Goal: Transaction & Acquisition: Download file/media

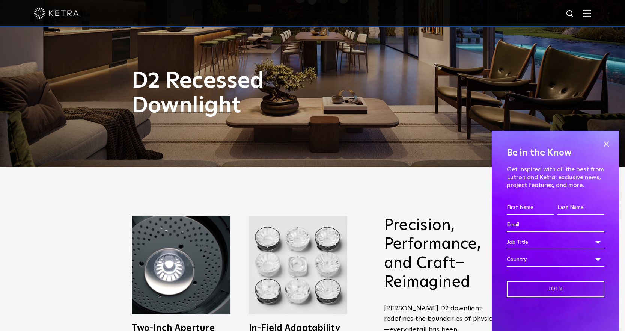
scroll to position [33, 0]
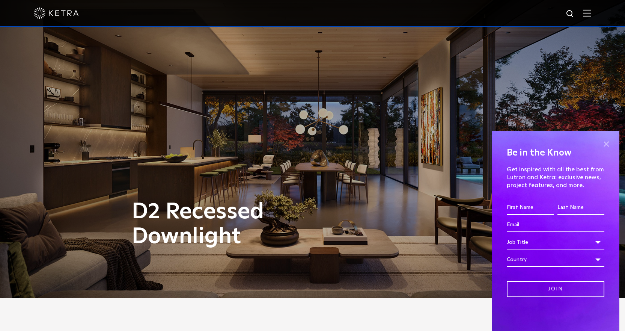
click at [608, 142] on span at bounding box center [605, 143] width 11 height 11
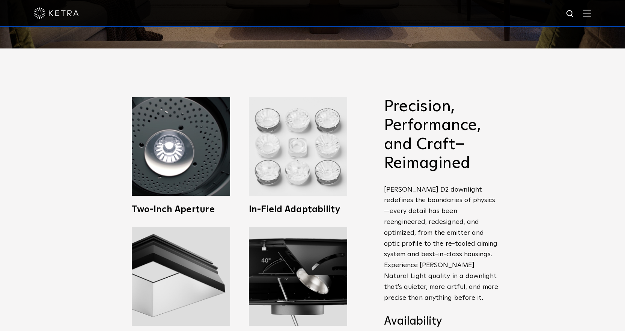
scroll to position [300, 0]
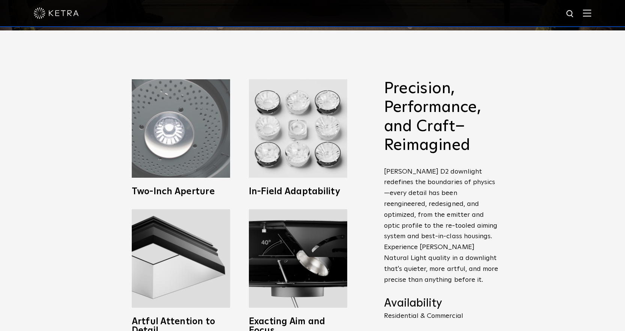
click at [202, 160] on img at bounding box center [181, 128] width 98 height 98
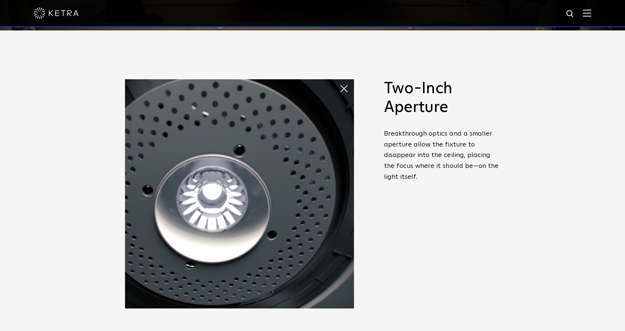
click at [339, 81] on span at bounding box center [339, 81] width 0 height 0
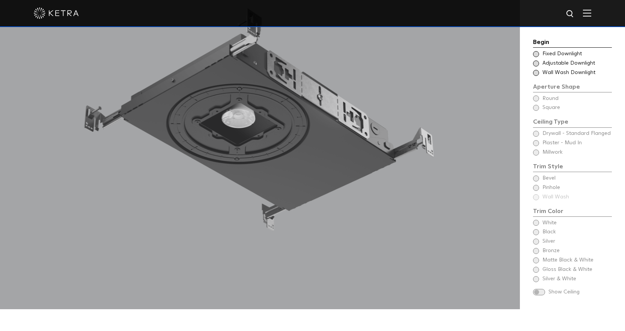
scroll to position [750, 0]
click at [535, 133] on div "Begin Choose Aperture Shape Fixed Downlight Choose Aperture Shape Adjustable Do…" at bounding box center [572, 168] width 79 height 260
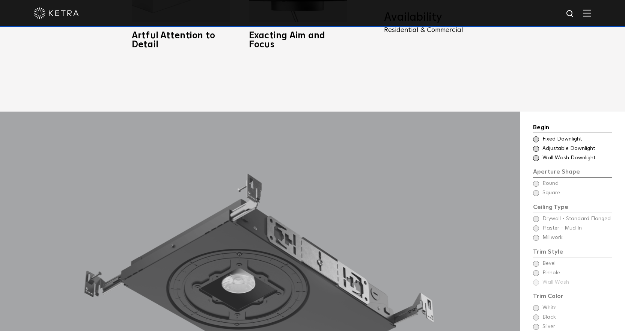
scroll to position [589, 0]
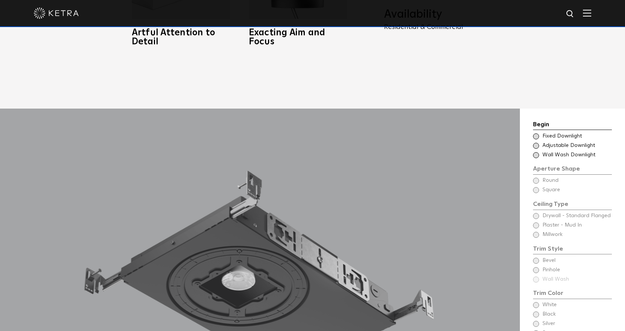
click at [534, 133] on span at bounding box center [536, 136] width 6 height 6
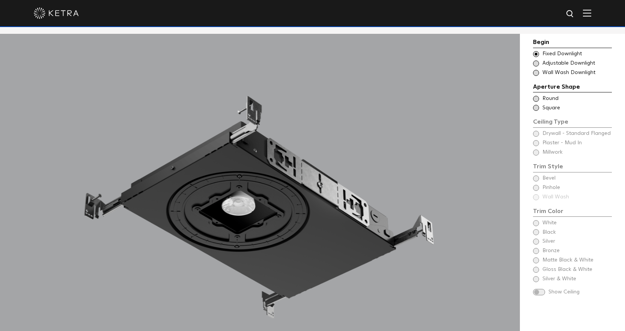
scroll to position [664, 0]
click at [534, 106] on span at bounding box center [536, 108] width 6 height 6
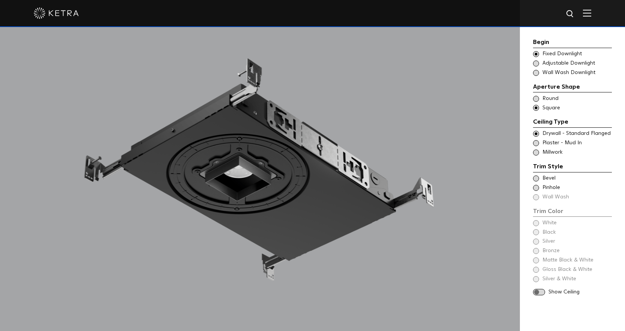
scroll to position [701, 0]
click at [537, 143] on span at bounding box center [536, 143] width 6 height 6
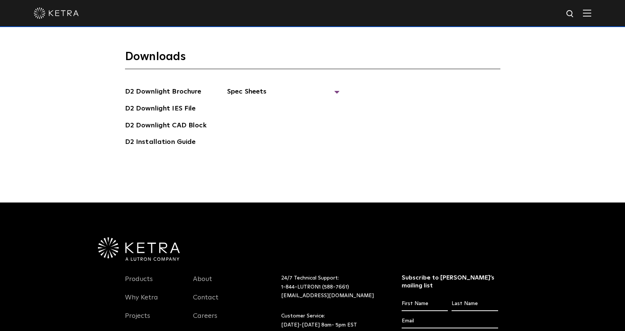
scroll to position [2127, 0]
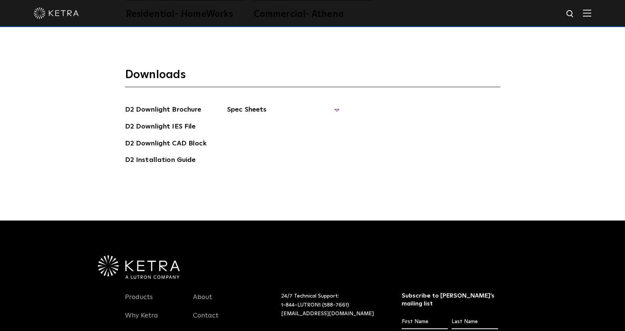
click at [244, 104] on span "Spec Sheets" at bounding box center [283, 112] width 113 height 17
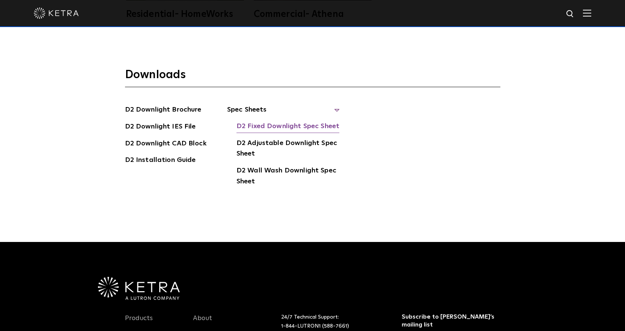
click at [260, 121] on link "D2 Fixed Downlight Spec Sheet" at bounding box center [287, 127] width 103 height 12
click at [285, 138] on link "D2 Adjustable Downlight Spec Sheet" at bounding box center [287, 149] width 103 height 23
click at [158, 104] on link "D2 Downlight Brochure" at bounding box center [163, 110] width 77 height 12
click at [161, 155] on link "D2 Installation Guide" at bounding box center [160, 161] width 71 height 12
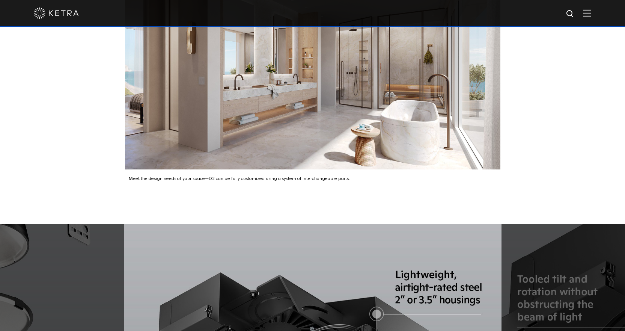
scroll to position [1128, 0]
